Goal: Find specific page/section: Find specific page/section

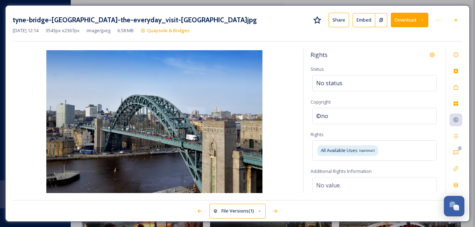
scroll to position [974, 0]
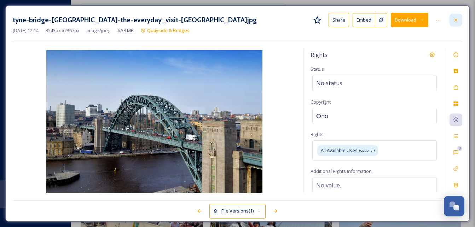
click at [459, 20] on div at bounding box center [455, 20] width 13 height 13
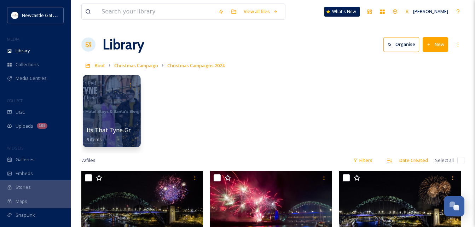
click at [122, 102] on div at bounding box center [112, 111] width 58 height 72
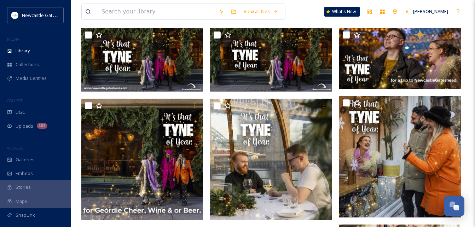
scroll to position [60, 0]
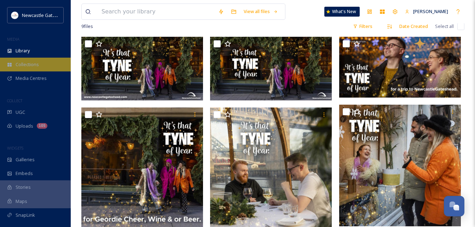
click at [36, 62] on span "Collections" at bounding box center [27, 64] width 23 height 7
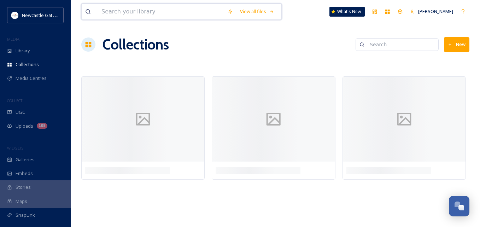
click at [149, 4] on input at bounding box center [161, 12] width 126 height 16
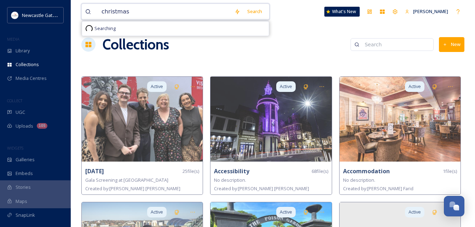
click at [149, 4] on input "christmas" at bounding box center [164, 12] width 133 height 16
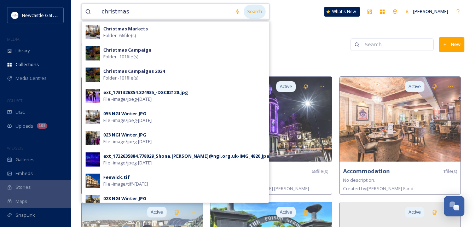
type input "christmas"
click at [258, 11] on div "Search" at bounding box center [255, 12] width 22 height 14
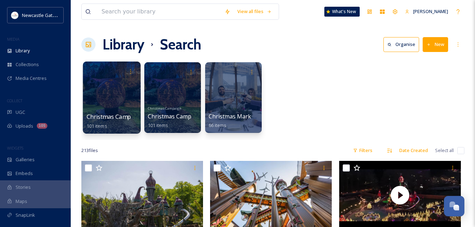
click at [128, 98] on div at bounding box center [112, 98] width 58 height 72
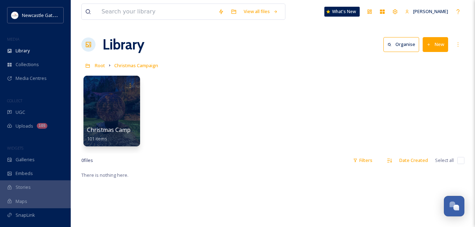
scroll to position [27, 0]
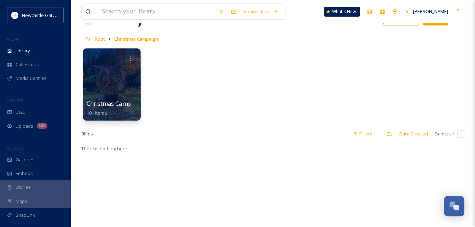
click at [108, 98] on div at bounding box center [112, 84] width 58 height 72
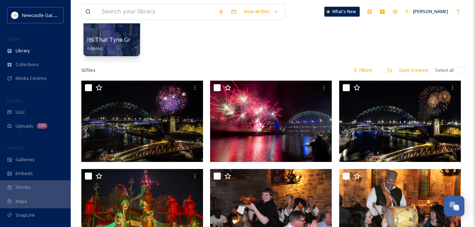
scroll to position [91, 0]
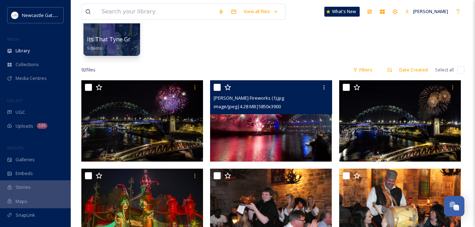
click at [232, 135] on img at bounding box center [271, 120] width 122 height 81
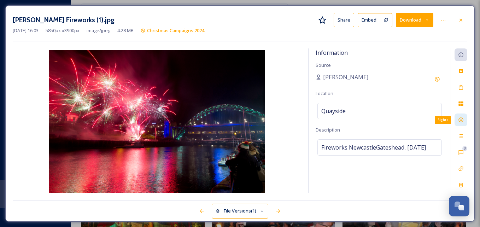
click at [460, 121] on icon at bounding box center [461, 120] width 6 height 6
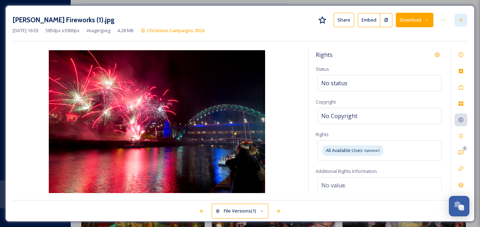
click at [461, 15] on div at bounding box center [461, 20] width 13 height 13
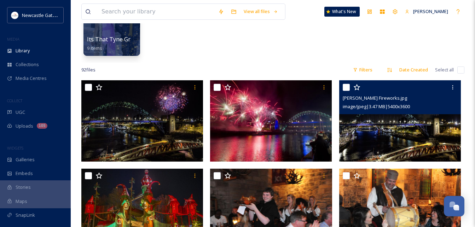
click at [394, 115] on img at bounding box center [400, 120] width 122 height 81
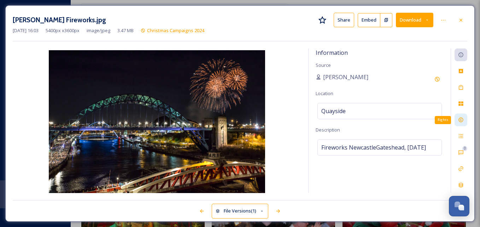
click at [461, 119] on icon at bounding box center [461, 120] width 5 height 5
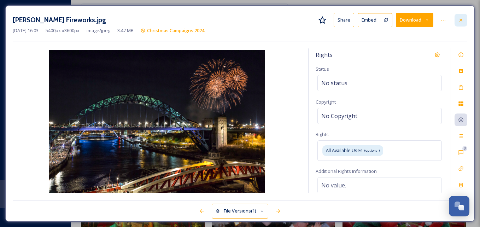
click at [462, 21] on icon at bounding box center [461, 19] width 3 height 3
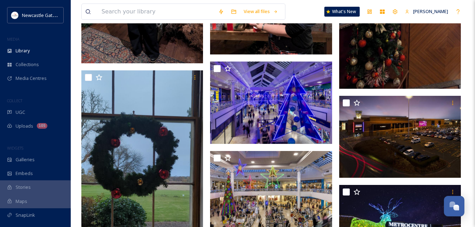
scroll to position [1715, 0]
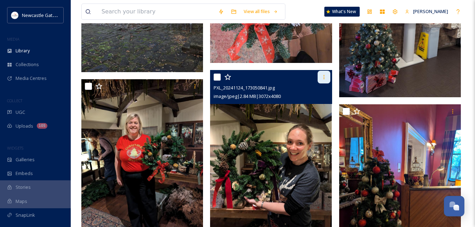
click at [326, 77] on icon at bounding box center [324, 77] width 6 height 6
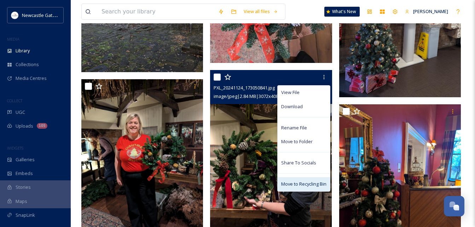
click at [297, 187] on span "Move to Recycling Bin" at bounding box center [303, 184] width 45 height 7
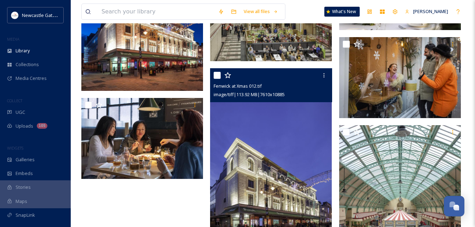
scroll to position [3470, 0]
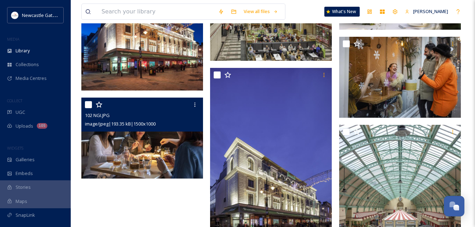
click at [130, 145] on img at bounding box center [142, 138] width 122 height 81
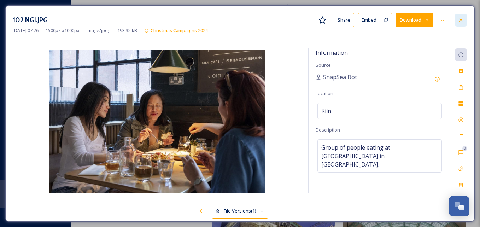
click at [462, 21] on icon at bounding box center [461, 19] width 3 height 3
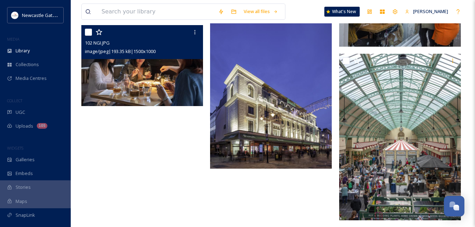
scroll to position [3587, 0]
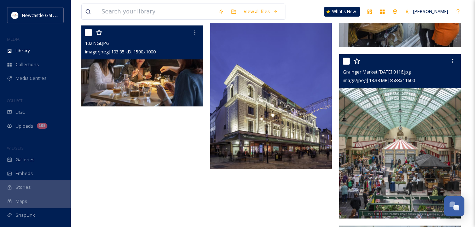
click at [418, 151] on img at bounding box center [400, 136] width 122 height 164
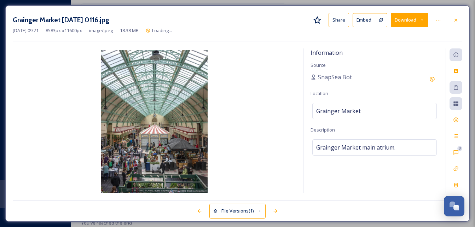
scroll to position [3541, 0]
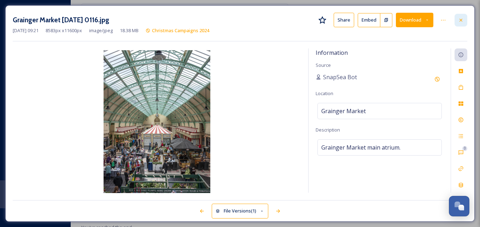
click at [462, 22] on icon at bounding box center [461, 20] width 6 height 6
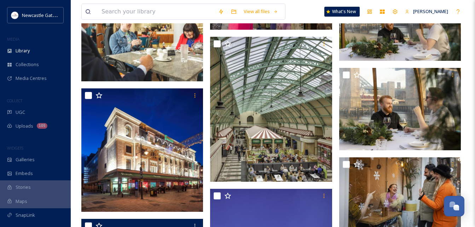
scroll to position [3396, 0]
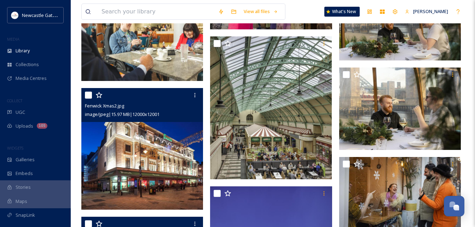
click at [97, 207] on img at bounding box center [142, 149] width 122 height 122
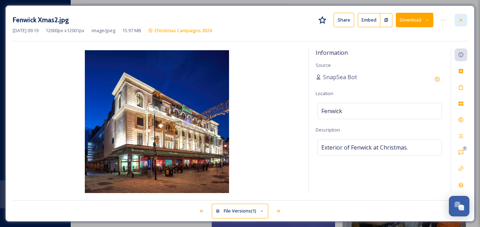
click at [462, 19] on icon at bounding box center [461, 20] width 6 height 6
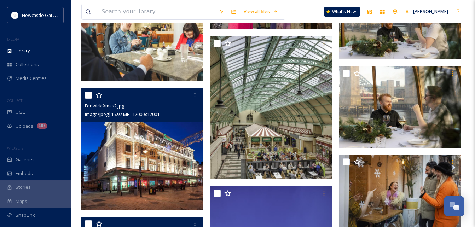
scroll to position [3330, 0]
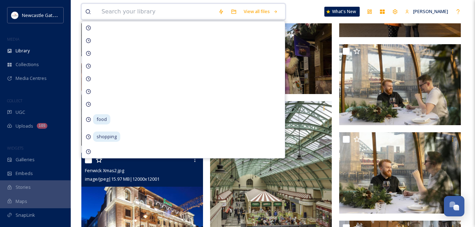
click at [114, 12] on input at bounding box center [156, 12] width 117 height 16
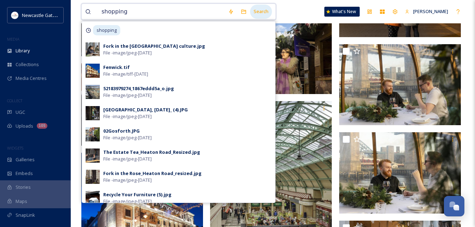
type input "shopping"
click at [267, 12] on div "Search" at bounding box center [261, 12] width 22 height 14
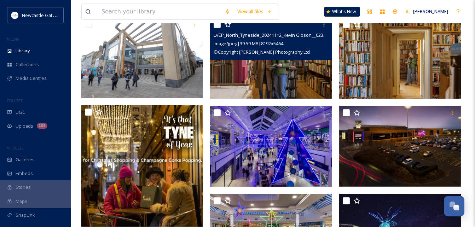
scroll to position [70, 0]
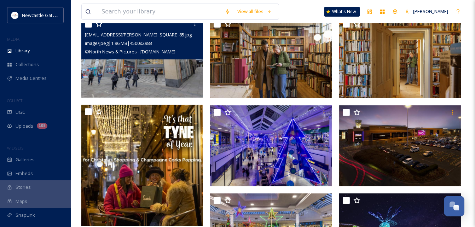
click at [167, 84] on img at bounding box center [142, 57] width 122 height 81
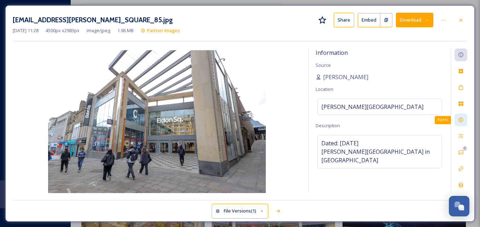
click at [462, 124] on div "Rights" at bounding box center [461, 120] width 13 height 13
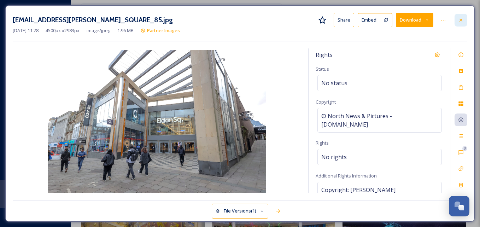
click at [461, 21] on icon at bounding box center [461, 20] width 6 height 6
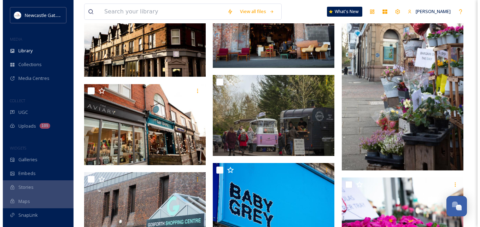
scroll to position [4039, 0]
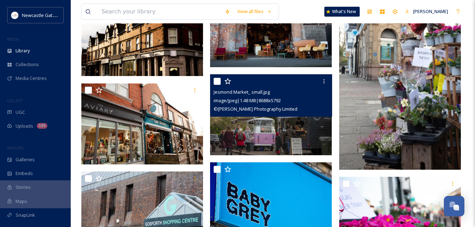
click at [277, 138] on img at bounding box center [271, 114] width 122 height 81
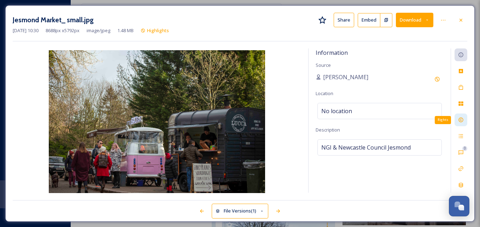
click at [458, 119] on icon at bounding box center [461, 120] width 6 height 6
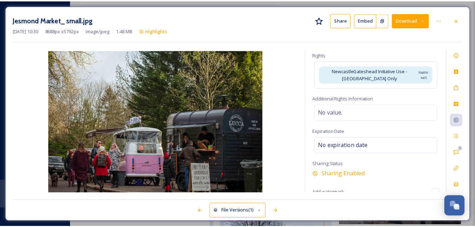
scroll to position [80, 0]
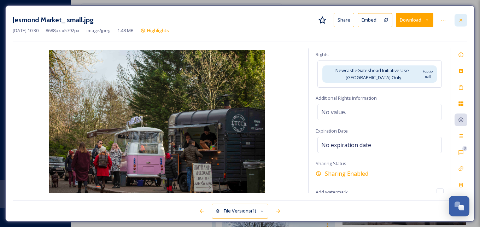
click at [463, 19] on icon at bounding box center [461, 20] width 6 height 6
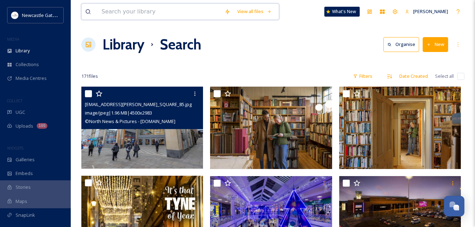
click at [115, 8] on input at bounding box center [159, 12] width 123 height 16
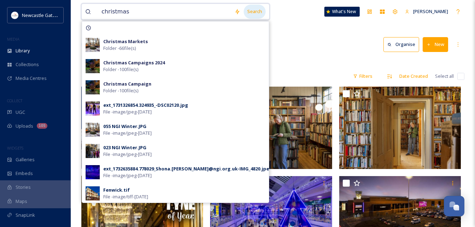
type input "christmas"
click at [252, 10] on div "Search" at bounding box center [255, 12] width 22 height 14
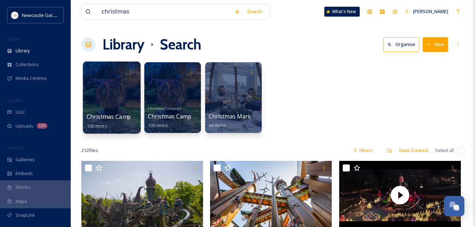
click at [107, 99] on div at bounding box center [112, 98] width 58 height 72
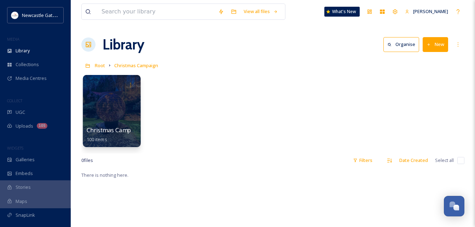
click at [107, 101] on div at bounding box center [112, 111] width 58 height 72
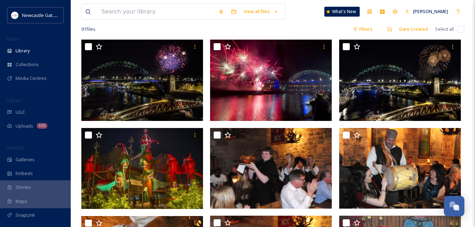
scroll to position [132, 0]
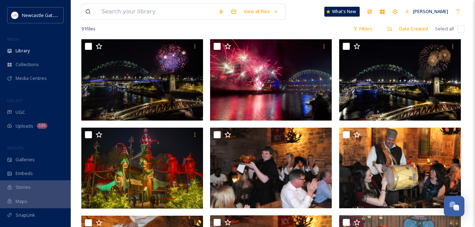
click at [207, 32] on div "91 file s Filters Date Created Select all" at bounding box center [272, 29] width 383 height 14
